Goal: Complete application form: Complete application form

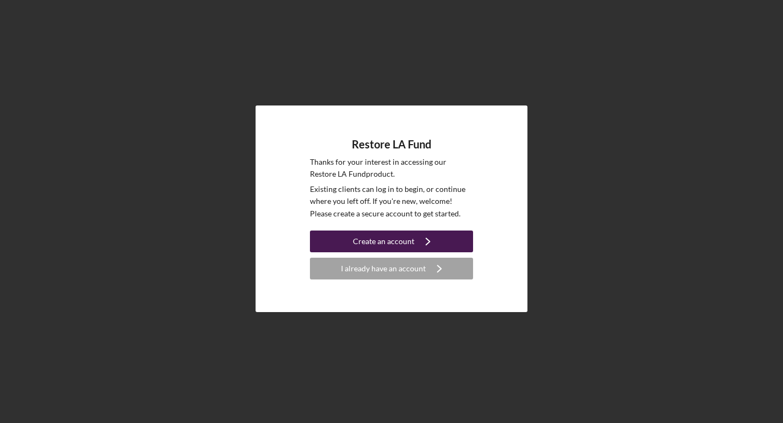
click at [446, 241] on button "Create an account Icon/Navigate" at bounding box center [391, 242] width 163 height 22
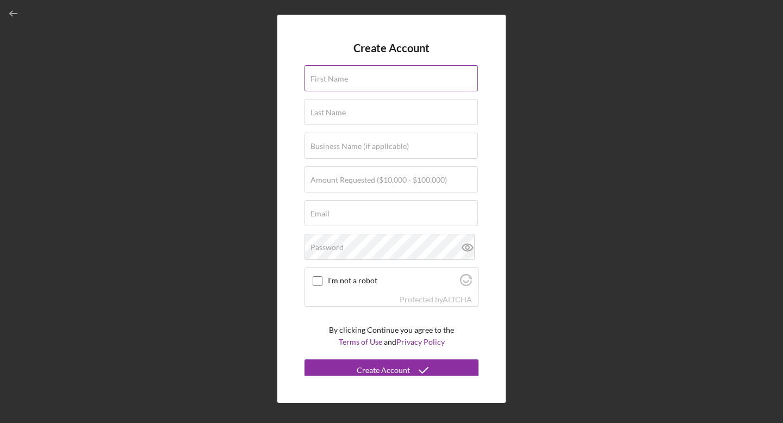
click at [399, 82] on input "First Name" at bounding box center [390, 78] width 173 height 26
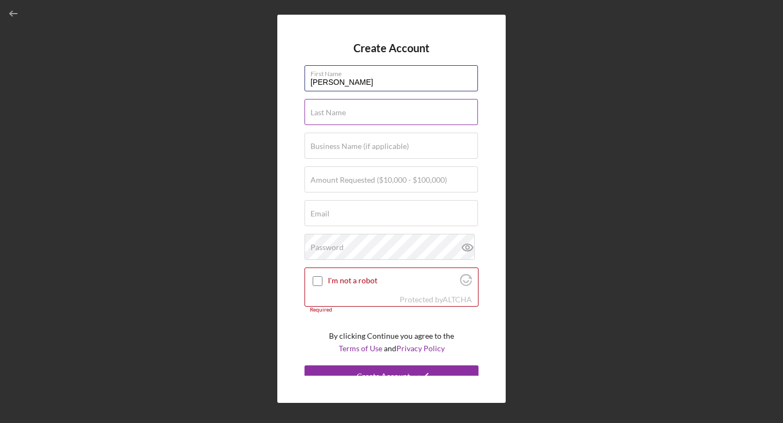
type input "[PERSON_NAME]"
click at [379, 111] on input "Last Name" at bounding box center [390, 112] width 173 height 26
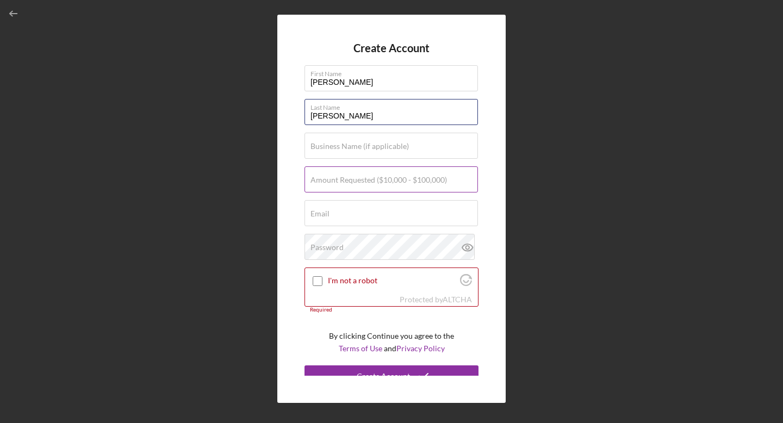
type input "[PERSON_NAME]"
click at [365, 188] on input "Amount Requested ($10,000 - $100,000)" at bounding box center [390, 179] width 173 height 26
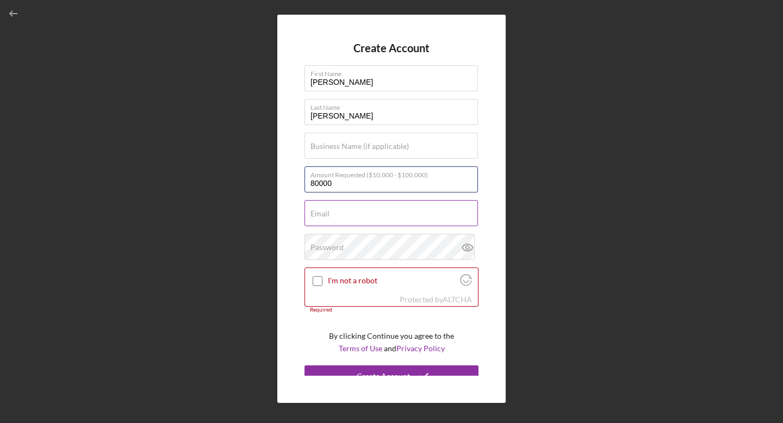
type input "$80,000"
click at [355, 216] on input "Email" at bounding box center [390, 213] width 173 height 26
